Goal: Task Accomplishment & Management: Manage account settings

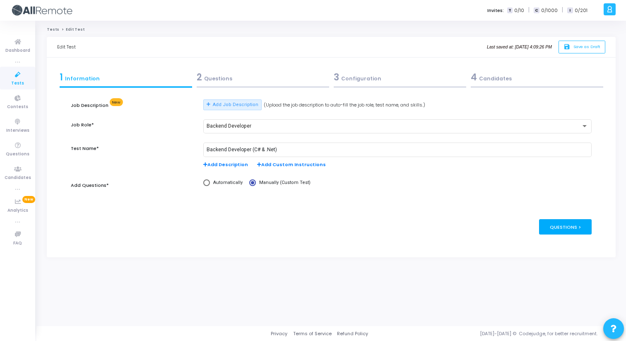
click at [551, 227] on div "Questions >" at bounding box center [565, 226] width 53 height 15
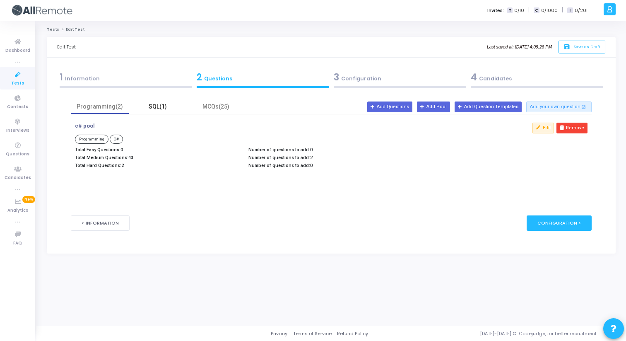
click at [160, 107] on div "SQL(1)" at bounding box center [158, 106] width 48 height 9
click at [207, 109] on div "MCQs(25)" at bounding box center [216, 106] width 48 height 9
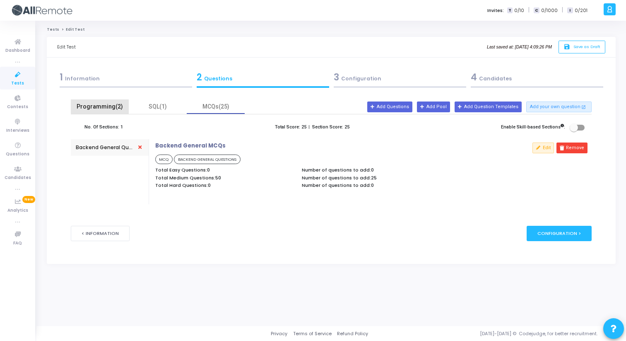
click at [104, 106] on div "Programming(2)" at bounding box center [100, 106] width 48 height 9
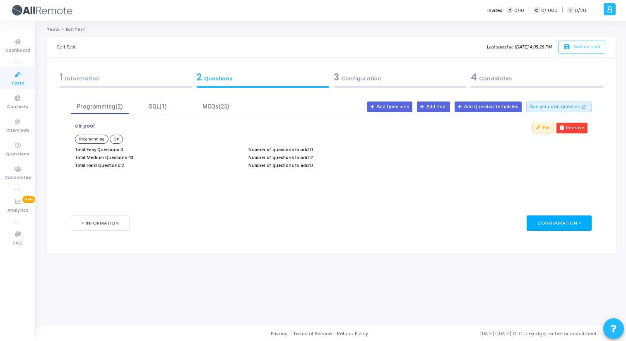
click at [570, 221] on div "Configuration >" at bounding box center [558, 222] width 65 height 15
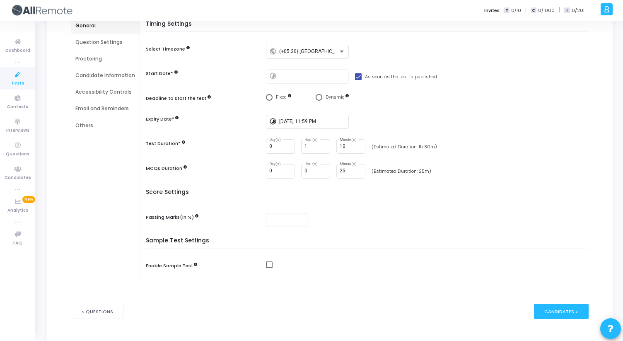
scroll to position [83, 0]
click at [88, 58] on div "Proctoring" at bounding box center [105, 57] width 60 height 7
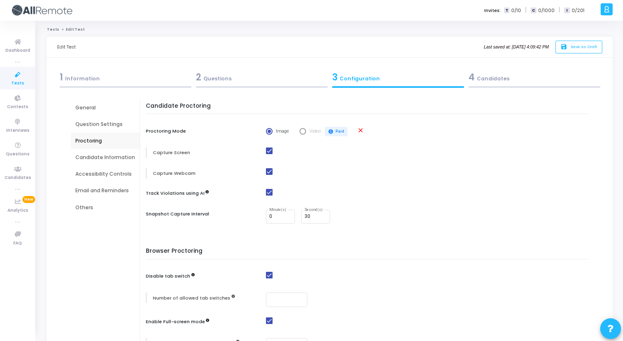
click at [87, 190] on div "Email and Reminders" at bounding box center [105, 190] width 60 height 7
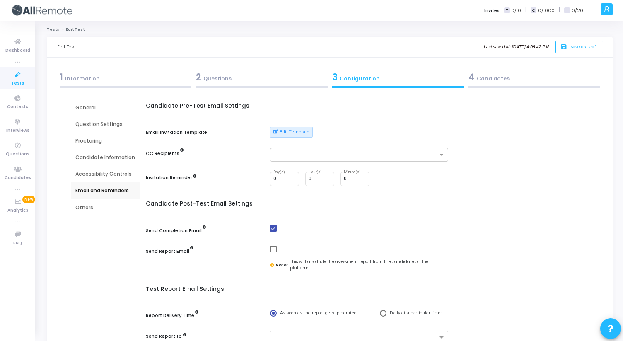
drag, startPoint x: 171, startPoint y: 106, endPoint x: 240, endPoint y: 106, distance: 69.1
click at [240, 106] on h5 "Candidate Pre-Test Email Settings" at bounding box center [369, 109] width 447 height 12
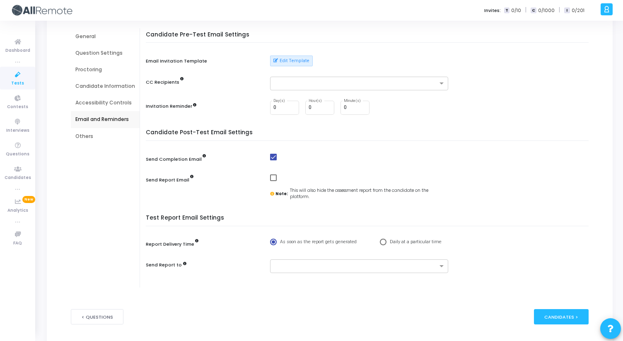
scroll to position [93, 0]
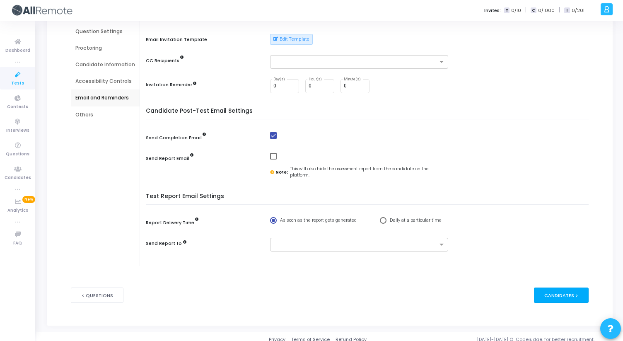
click at [558, 295] on div "Candidates >" at bounding box center [561, 294] width 55 height 15
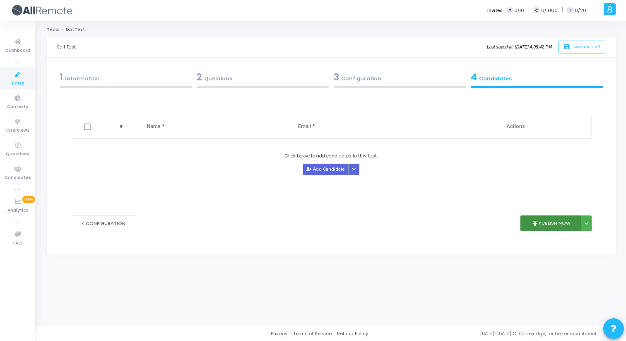
click at [553, 219] on button "publish Publish Now" at bounding box center [550, 223] width 61 height 16
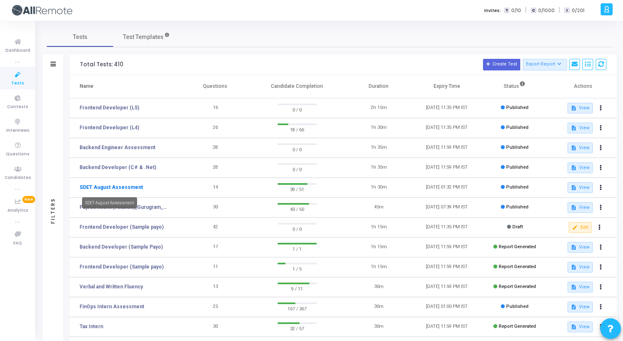
click at [121, 185] on link "SDET August Assessment" at bounding box center [110, 186] width 63 height 7
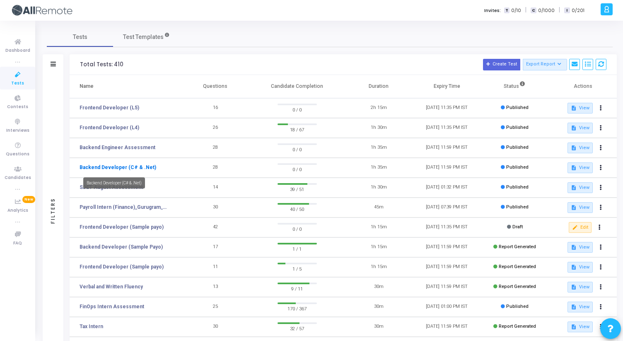
click at [131, 168] on link "Backend Developer (C# & .Net)" at bounding box center [117, 166] width 77 height 7
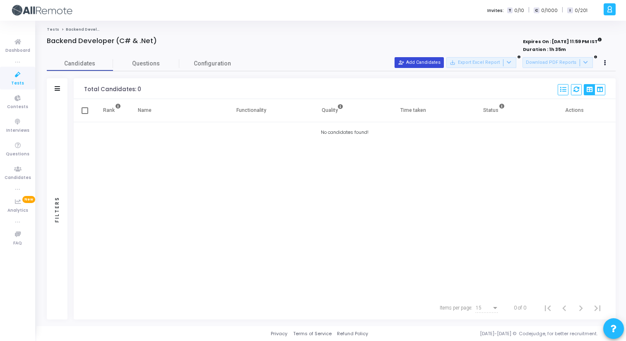
click at [420, 64] on button "person_add_alt Add Candidates" at bounding box center [418, 62] width 49 height 11
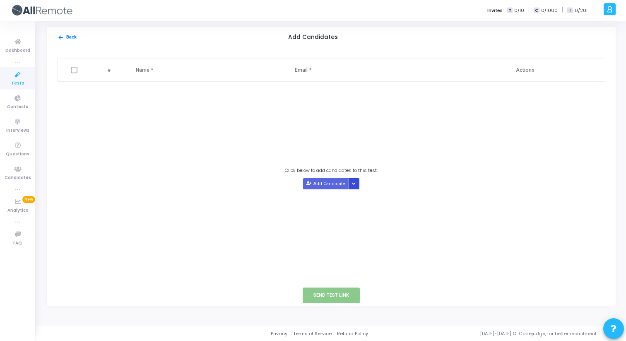
click at [355, 185] on button "Button group with nested dropdown" at bounding box center [354, 183] width 12 height 11
click at [364, 198] on button "Upload Candidate List" at bounding box center [378, 199] width 63 height 11
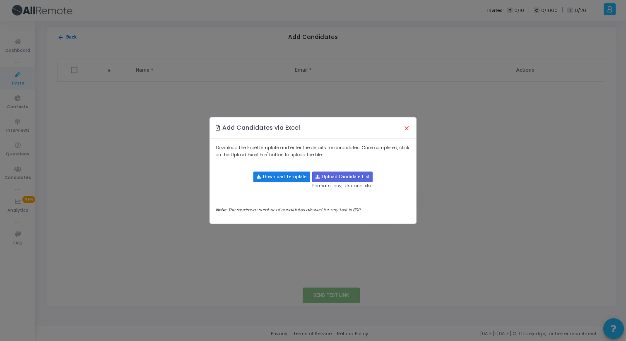
click at [292, 175] on button "Download Template" at bounding box center [281, 176] width 57 height 11
click at [405, 129] on button "×" at bounding box center [406, 128] width 17 height 18
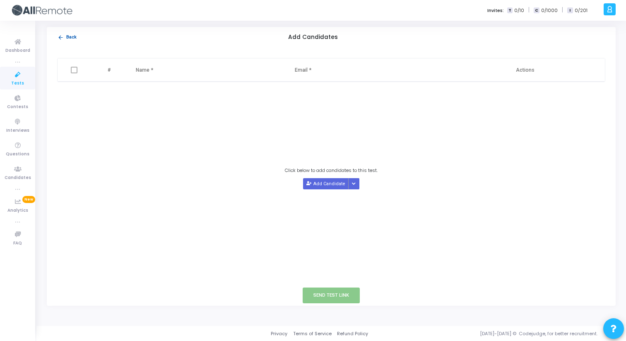
click at [69, 38] on button "arrow_back Back" at bounding box center [67, 38] width 20 height 8
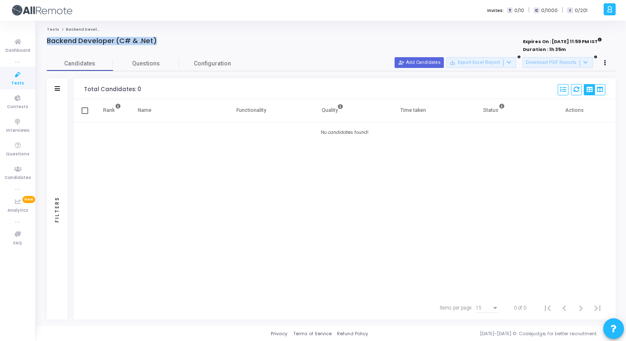
drag, startPoint x: 48, startPoint y: 41, endPoint x: 159, endPoint y: 42, distance: 110.5
click at [159, 42] on div "Backend Developer (C# & .Net)" at bounding box center [213, 41] width 333 height 8
drag, startPoint x: 159, startPoint y: 42, endPoint x: 39, endPoint y: 34, distance: 119.9
click at [39, 34] on div "Tests Backend Developer (C# & .Net) Backend Developer (C# & .Net) Expires On : …" at bounding box center [330, 173] width 589 height 293
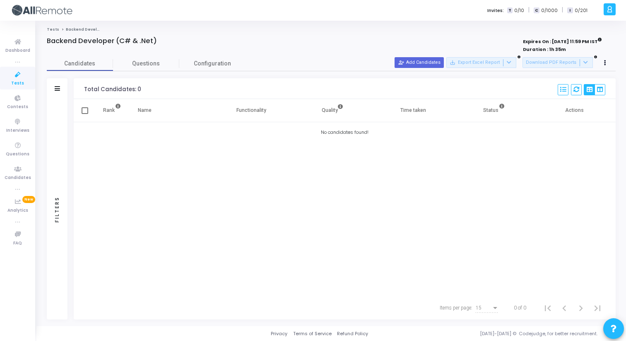
click at [39, 34] on div "Tests Backend Developer (C# & .Net) Backend Developer (C# & .Net) Expires On : …" at bounding box center [330, 173] width 589 height 293
drag, startPoint x: 48, startPoint y: 38, endPoint x: 174, endPoint y: 38, distance: 126.2
click at [174, 38] on div "Backend Developer (C# & .Net)" at bounding box center [213, 41] width 333 height 8
click at [25, 78] on icon at bounding box center [17, 75] width 17 height 10
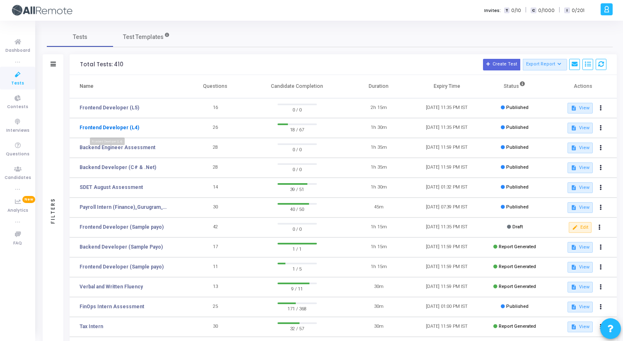
click at [114, 129] on link "Frontend Developer (L4)" at bounding box center [109, 127] width 60 height 7
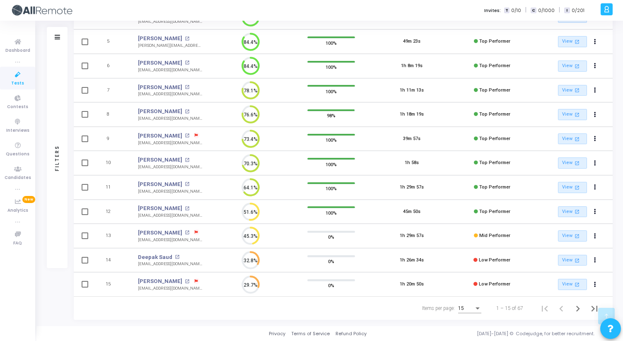
click at [477, 306] on div "Items per page:" at bounding box center [477, 308] width 7 height 7
click at [466, 302] on span "50" at bounding box center [469, 303] width 23 height 15
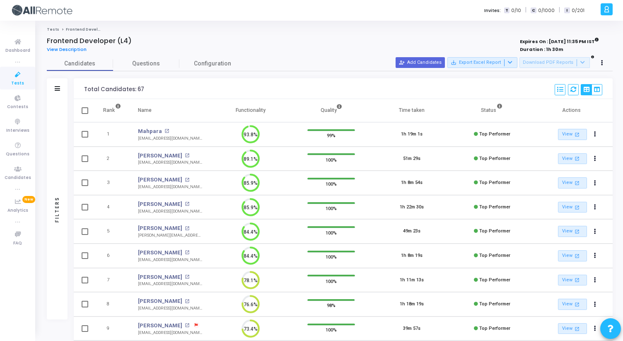
click at [21, 78] on icon at bounding box center [17, 75] width 17 height 10
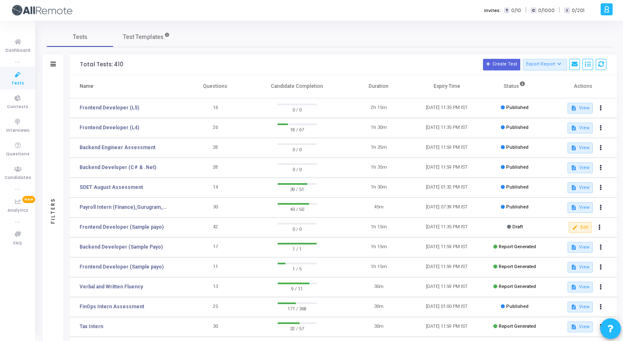
drag, startPoint x: 79, startPoint y: 86, endPoint x: 242, endPoint y: 84, distance: 163.1
click at [242, 84] on tr "Name Questions Candidate Completion Duration Expiry Time Status Actions" at bounding box center [343, 86] width 547 height 23
click at [242, 84] on th "Questions" at bounding box center [215, 86] width 68 height 23
click at [130, 165] on link "Backend Developer (C# & .Net)" at bounding box center [117, 166] width 77 height 7
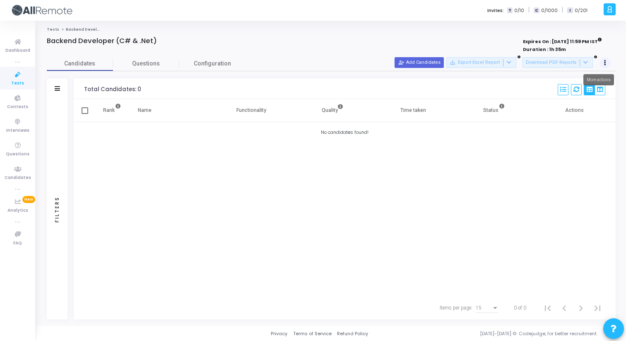
click at [606, 65] on button at bounding box center [605, 63] width 12 height 12
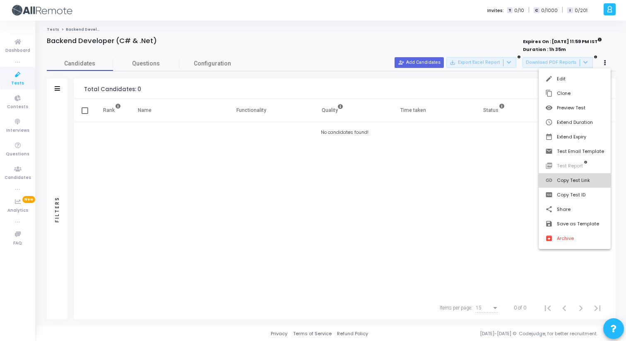
click at [584, 182] on button "link Copy Test Link" at bounding box center [574, 180] width 72 height 14
